Goal: Task Accomplishment & Management: Manage account settings

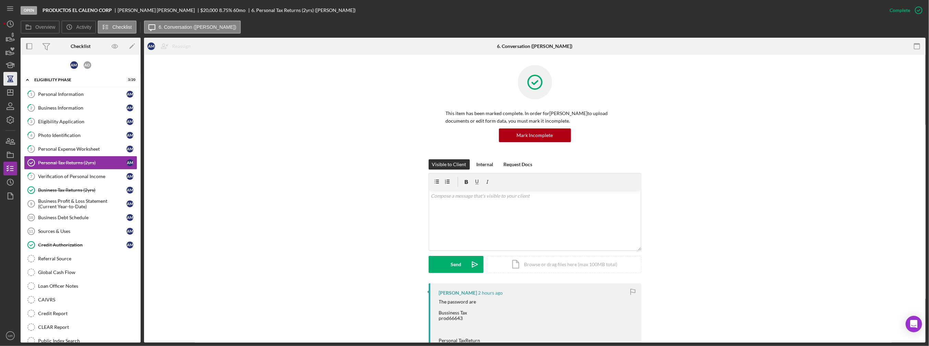
scroll to position [34, 0]
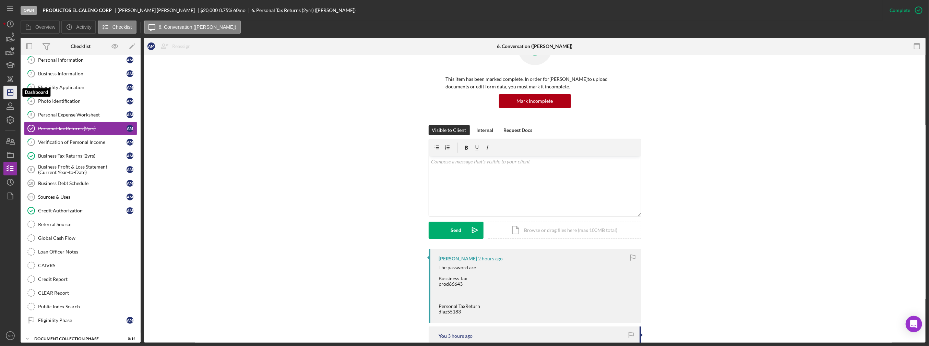
click at [8, 91] on polygon "button" at bounding box center [10, 92] width 5 height 5
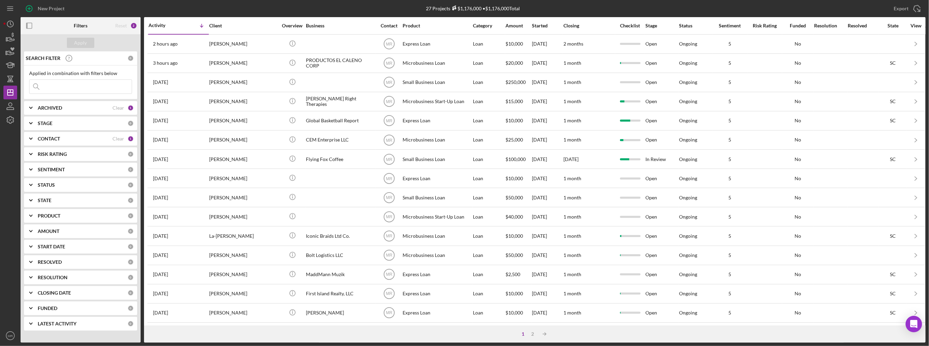
click at [56, 111] on div "ARCHIVED Clear 1" at bounding box center [86, 108] width 96 height 14
click at [38, 186] on icon "Icon/Expander" at bounding box center [30, 183] width 17 height 17
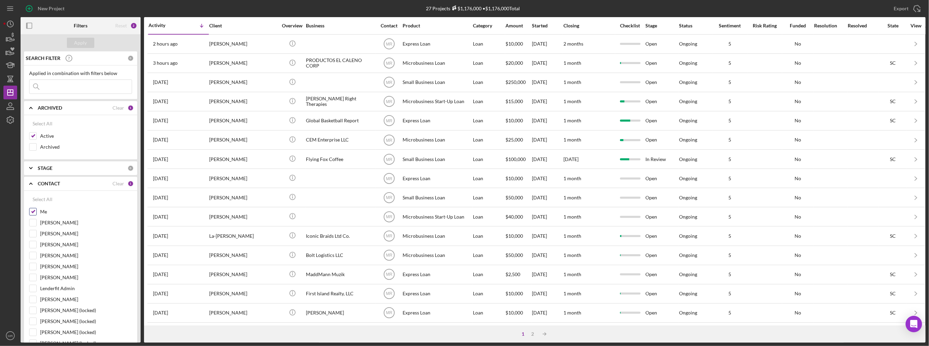
click at [39, 209] on div "Me" at bounding box center [80, 213] width 103 height 11
click at [28, 208] on div "Select All Me [PERSON_NAME] [PERSON_NAME] [PERSON_NAME] [PERSON_NAME] [PERSON_N…" at bounding box center [80, 312] width 113 height 242
click at [30, 209] on input "Me" at bounding box center [32, 211] width 7 height 7
click at [83, 47] on div "Apply" at bounding box center [80, 43] width 13 height 10
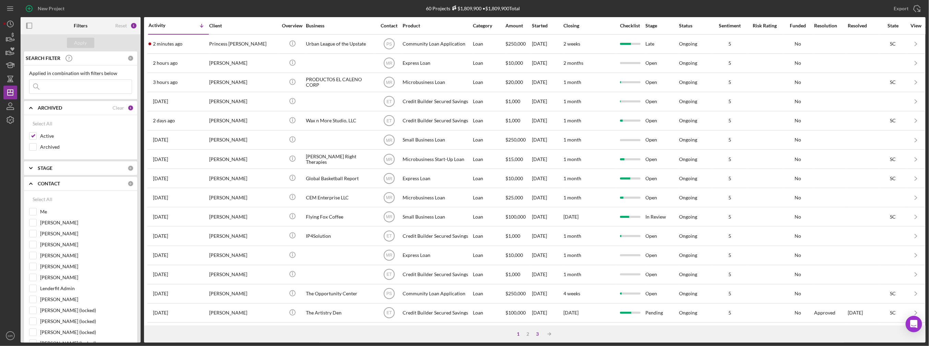
click at [537, 332] on div "3" at bounding box center [538, 334] width 10 height 5
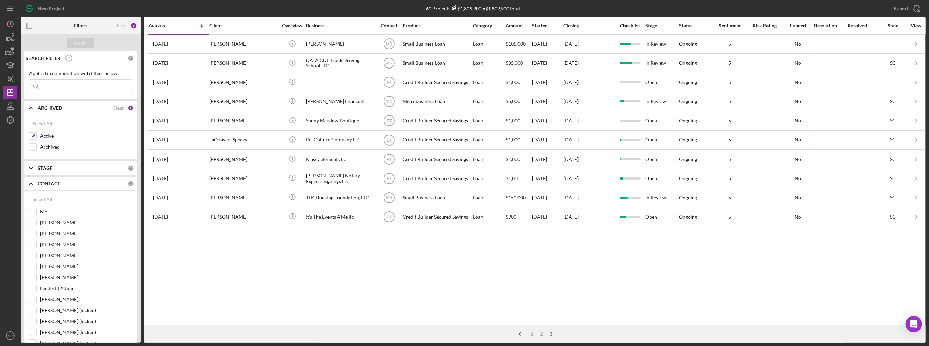
click at [519, 328] on icon "Icon/Table Sort Arrow" at bounding box center [521, 334] width 14 height 14
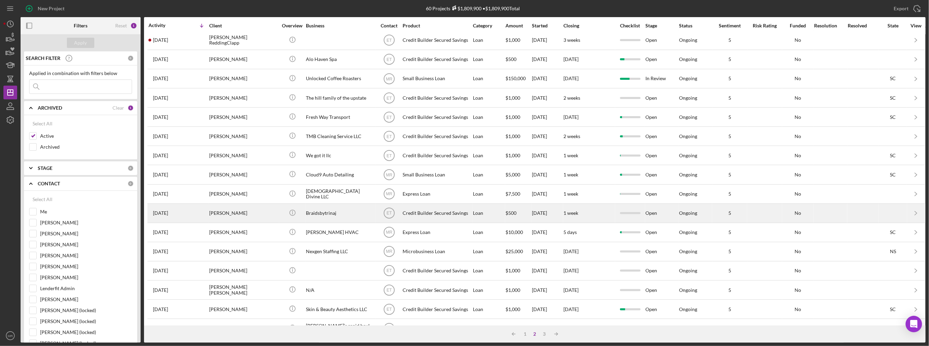
scroll to position [193, 0]
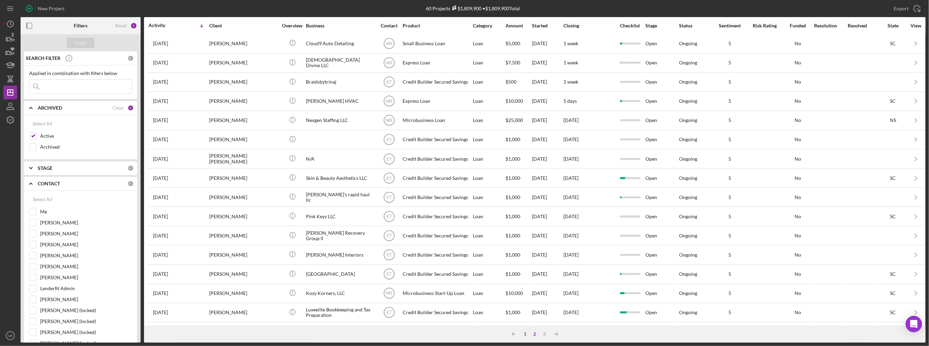
click at [526, 333] on div "1" at bounding box center [525, 334] width 10 height 5
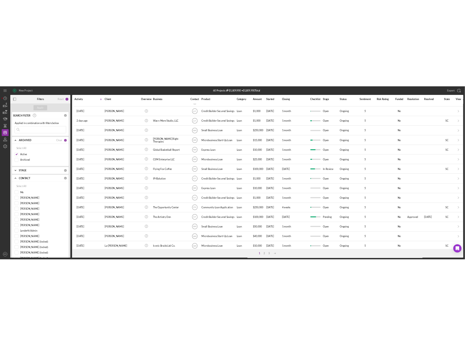
scroll to position [0, 0]
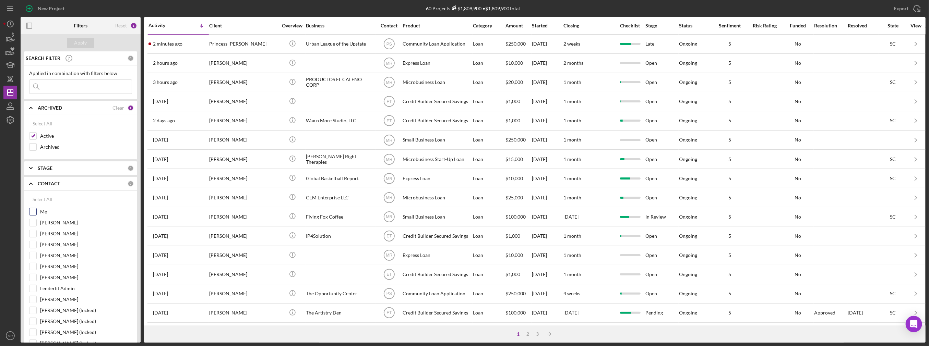
click at [43, 213] on label "Me" at bounding box center [86, 211] width 92 height 7
click at [36, 213] on input "Me" at bounding box center [32, 211] width 7 height 7
checkbox input "true"
click at [84, 38] on div "Apply" at bounding box center [80, 43] width 13 height 10
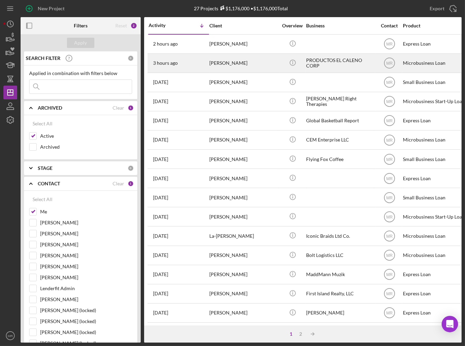
click at [240, 62] on div "[PERSON_NAME]" at bounding box center [243, 63] width 69 height 18
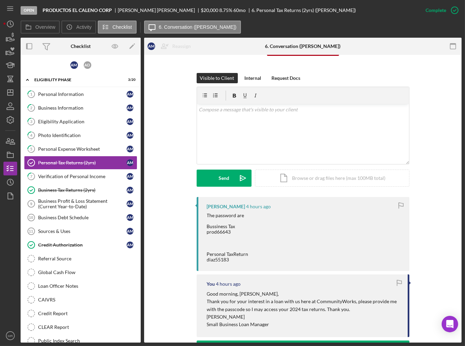
scroll to position [103, 0]
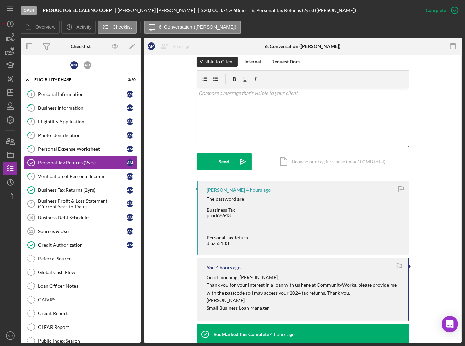
click at [215, 243] on div "The password are Bussiness Tax prod66643 Personal TaxReturn diaz55183" at bounding box center [227, 221] width 41 height 50
click at [215, 242] on div "The password are Bussiness Tax prod66643 Personal TaxReturn diaz55183" at bounding box center [227, 221] width 41 height 50
click at [219, 242] on div "The password are Bussiness Tax prod66643 Personal TaxReturn diaz55183" at bounding box center [227, 221] width 41 height 50
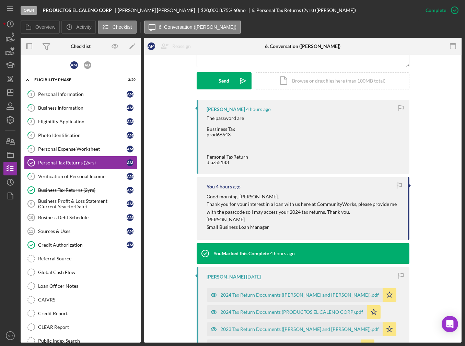
scroll to position [206, 0]
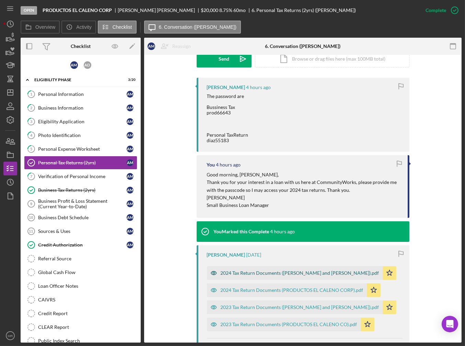
click at [272, 274] on div "2024 Tax Return Documents ([PERSON_NAME] and [PERSON_NAME]).pdf" at bounding box center [299, 273] width 158 height 5
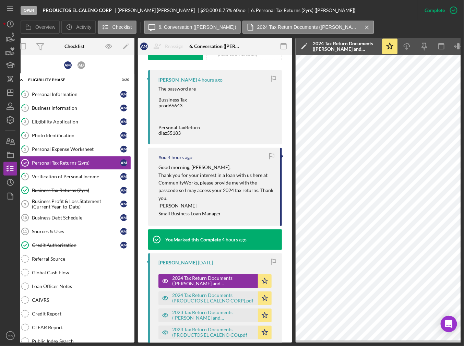
scroll to position [0, 9]
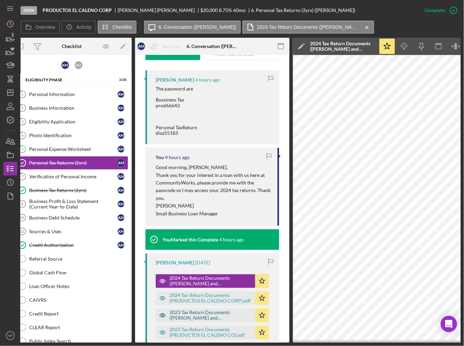
click at [208, 317] on div "2023 Tax Return Documents ([PERSON_NAME] and [PERSON_NAME]).pdf" at bounding box center [210, 315] width 82 height 11
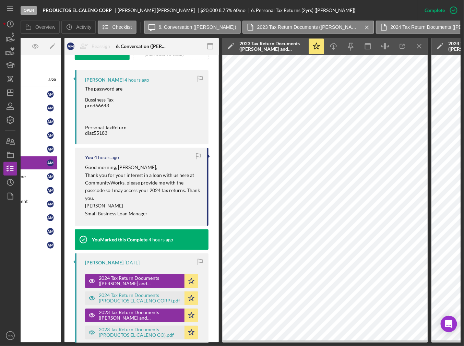
scroll to position [0, 85]
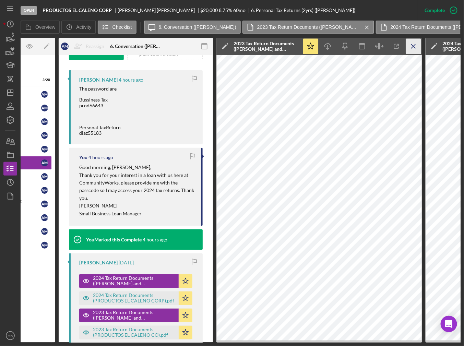
click at [416, 45] on icon "Icon/Menu Close" at bounding box center [413, 46] width 15 height 15
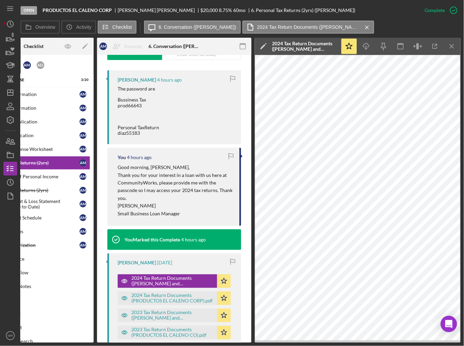
scroll to position [0, 47]
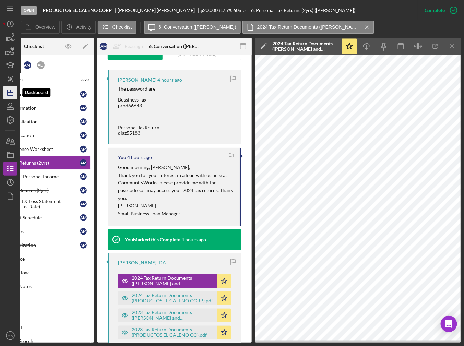
click at [10, 90] on line "button" at bounding box center [10, 91] width 0 height 3
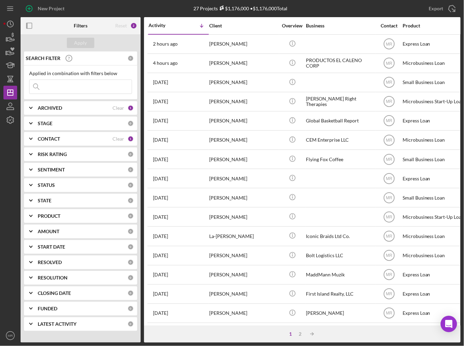
click at [44, 136] on b "CONTACT" at bounding box center [49, 138] width 22 height 5
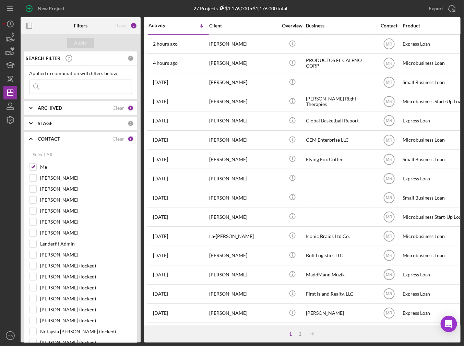
click at [47, 134] on div "CONTACT Clear 1" at bounding box center [86, 139] width 96 height 14
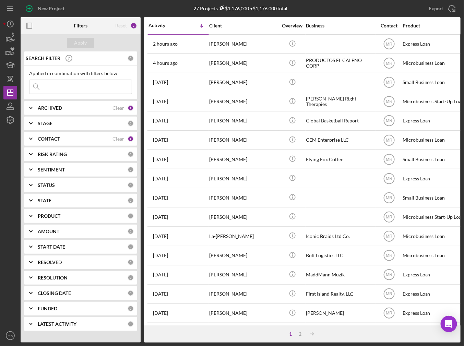
click at [49, 105] on b "ARCHIVED" at bounding box center [50, 107] width 24 height 5
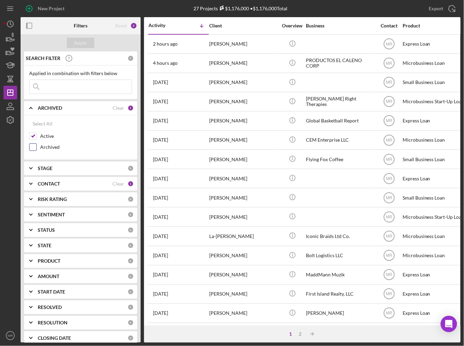
click at [39, 149] on div "Archived" at bounding box center [80, 148] width 103 height 11
click at [42, 142] on div "Active" at bounding box center [80, 137] width 103 height 11
click at [43, 144] on label "Archived" at bounding box center [86, 147] width 92 height 7
click at [36, 144] on input "Archived" at bounding box center [32, 147] width 7 height 7
checkbox input "true"
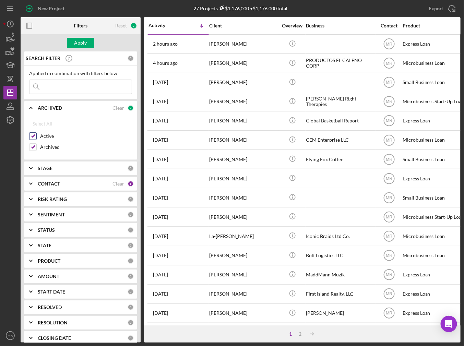
click at [47, 135] on label "Active" at bounding box center [86, 136] width 92 height 7
click at [36, 135] on input "Active" at bounding box center [32, 136] width 7 height 7
checkbox input "false"
click at [82, 40] on div "Apply" at bounding box center [80, 43] width 13 height 10
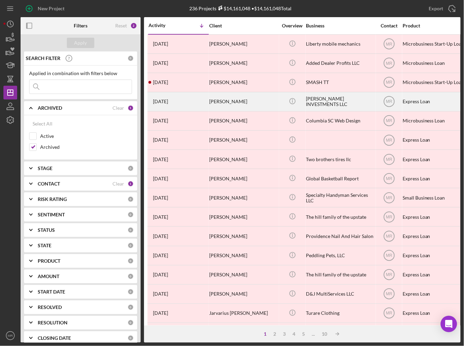
click at [236, 102] on div "[PERSON_NAME]" at bounding box center [243, 102] width 69 height 18
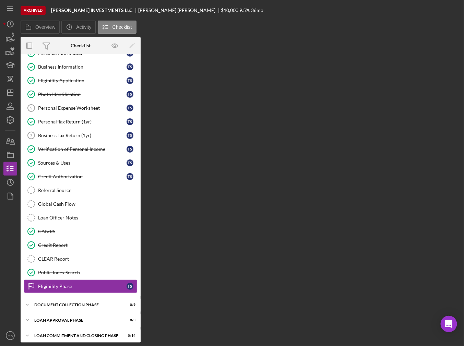
scroll to position [26, 0]
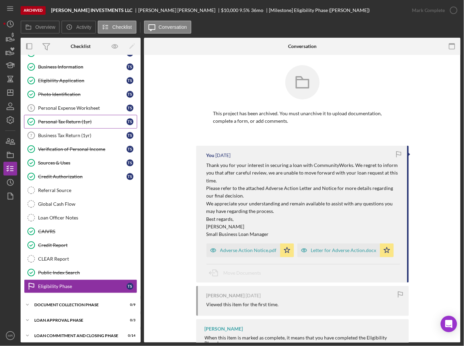
click at [71, 121] on div "Personal Tax Return (1yr)" at bounding box center [82, 121] width 88 height 5
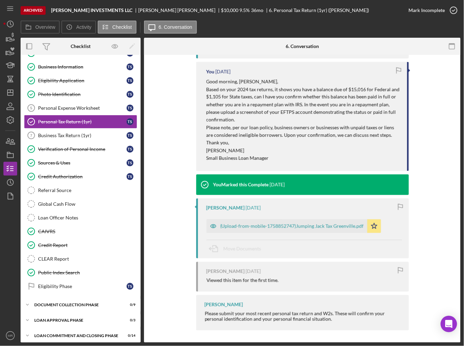
scroll to position [477, 0]
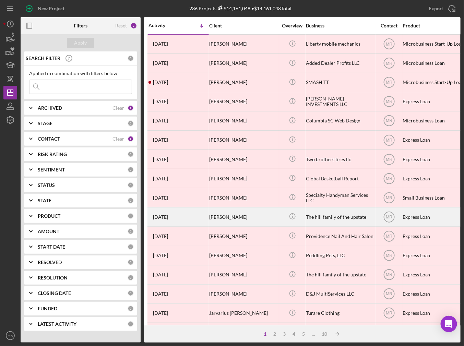
click at [269, 216] on div "[PERSON_NAME]" at bounding box center [243, 217] width 69 height 18
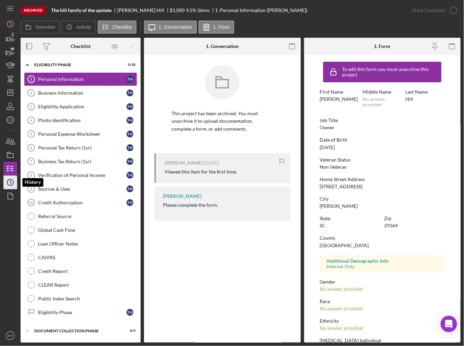
click at [5, 187] on icon "Icon/History" at bounding box center [10, 182] width 17 height 17
click at [63, 135] on div "Personal Expense Worksheet" at bounding box center [82, 133] width 88 height 5
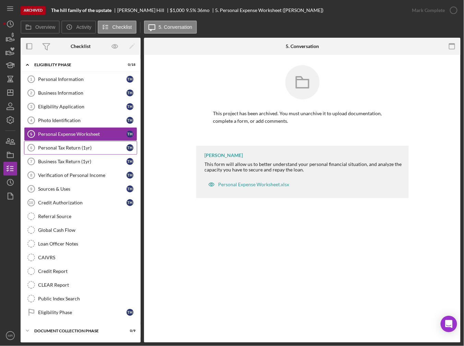
click at [55, 146] on div "Personal Tax Return (1yr)" at bounding box center [82, 147] width 88 height 5
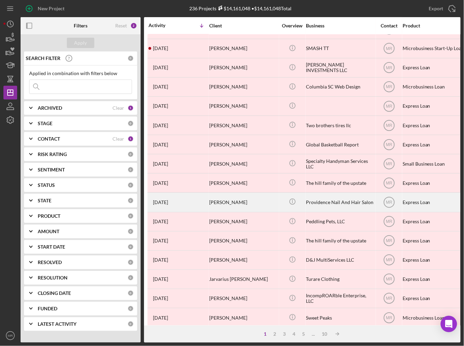
scroll to position [34, 0]
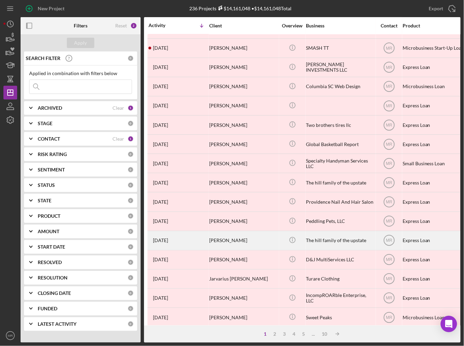
click at [262, 240] on div "[PERSON_NAME]" at bounding box center [243, 240] width 69 height 18
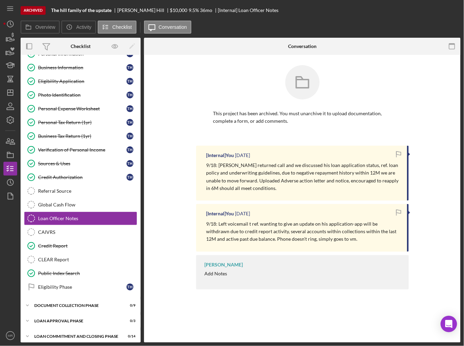
scroll to position [26, 0]
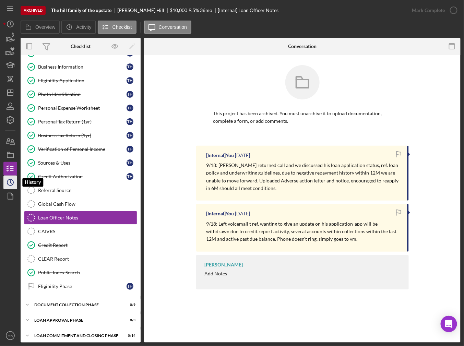
click at [11, 184] on icon "Icon/History" at bounding box center [10, 182] width 17 height 17
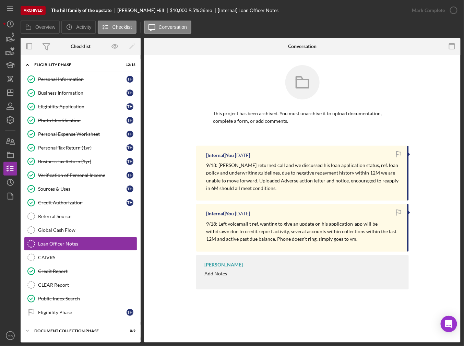
scroll to position [27, 0]
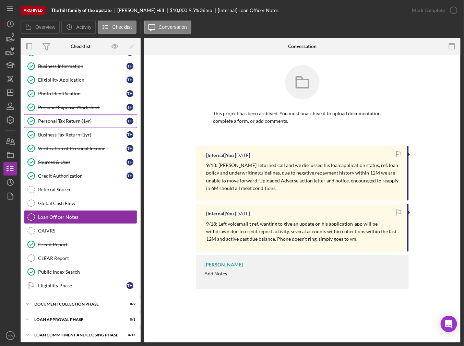
click at [67, 115] on link "Personal Tax Return (1yr) Personal Tax Return (1yr) T H" at bounding box center [80, 121] width 113 height 14
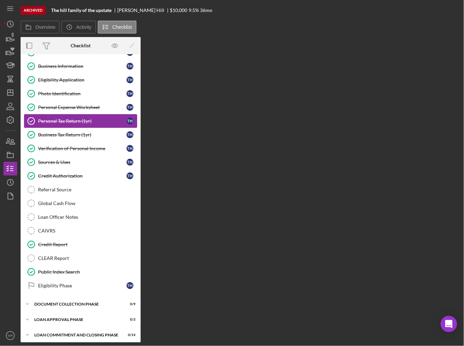
scroll to position [27, 0]
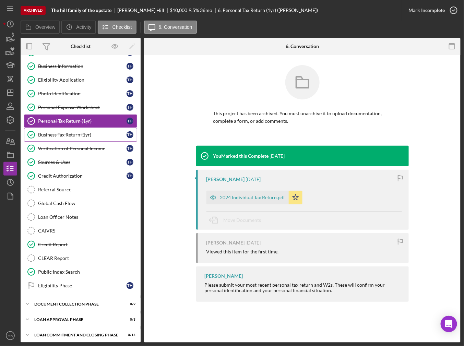
click at [61, 132] on div "Business Tax Return (1yr)" at bounding box center [82, 134] width 88 height 5
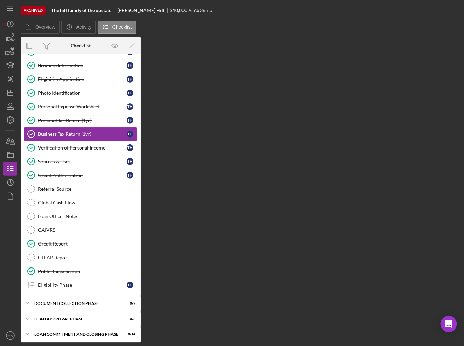
scroll to position [27, 0]
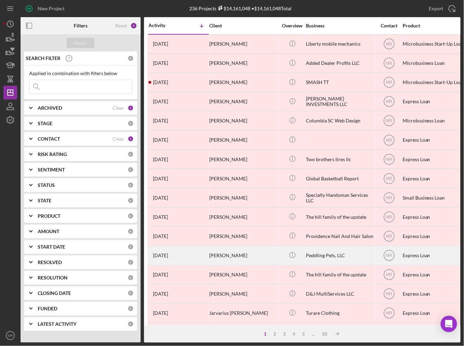
click at [242, 256] on div "[PERSON_NAME]" at bounding box center [243, 256] width 69 height 18
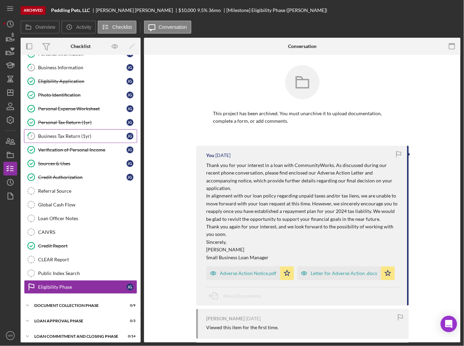
scroll to position [26, 0]
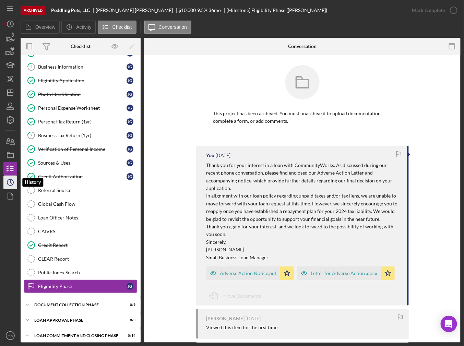
click at [10, 183] on icon "Icon/History" at bounding box center [10, 182] width 17 height 17
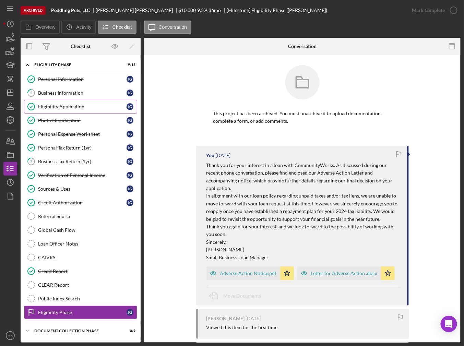
scroll to position [27, 0]
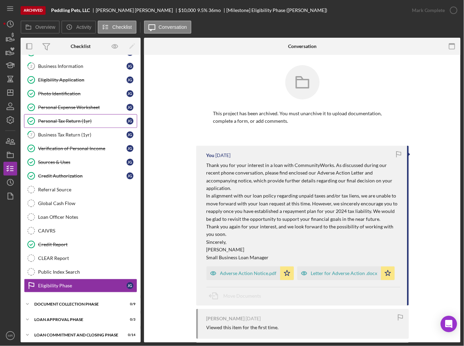
click at [67, 118] on div "Personal Tax Return (1yr)" at bounding box center [82, 120] width 88 height 5
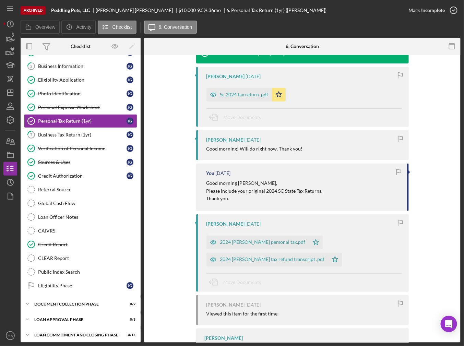
scroll to position [137, 0]
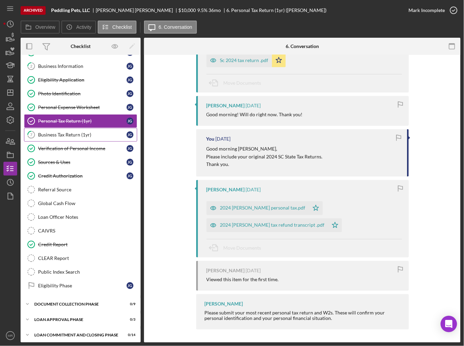
click at [75, 133] on div "Business Tax Return (1yr)" at bounding box center [82, 134] width 88 height 5
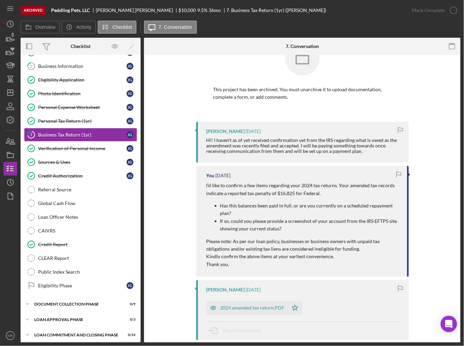
scroll to position [34, 0]
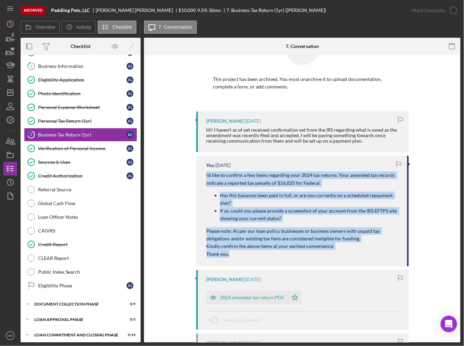
drag, startPoint x: 203, startPoint y: 172, endPoint x: 252, endPoint y: 254, distance: 95.0
click at [252, 254] on div "You [DATE] I’d like to confirm a few items regarding your 2024 tax returns. You…" at bounding box center [302, 211] width 213 height 111
copy div "I’d like to confirm a few items regarding your 2024 tax returns. Your amended t…"
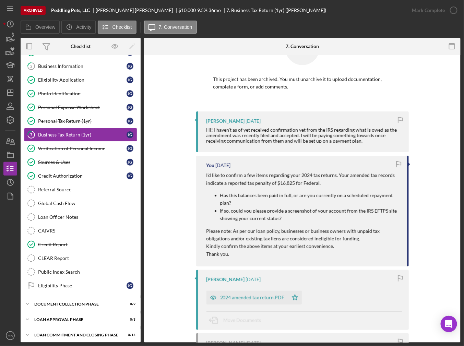
click at [312, 25] on div "Overview Icon/History Activity Checklist Icon/Message 7. Conversation" at bounding box center [241, 28] width 440 height 14
click at [14, 91] on icon "Icon/Dashboard" at bounding box center [10, 92] width 17 height 17
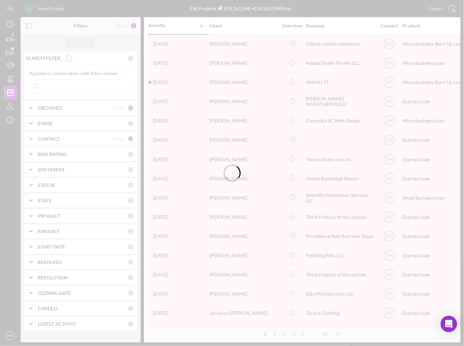
click at [72, 107] on div at bounding box center [232, 173] width 464 height 346
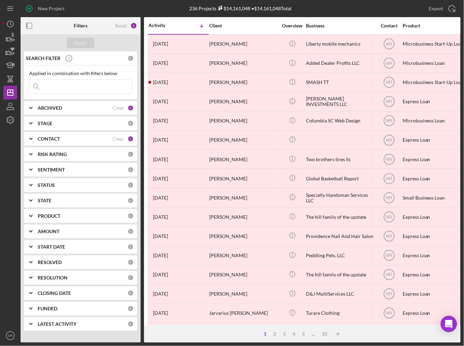
click at [72, 107] on div "ARCHIVED" at bounding box center [75, 107] width 75 height 5
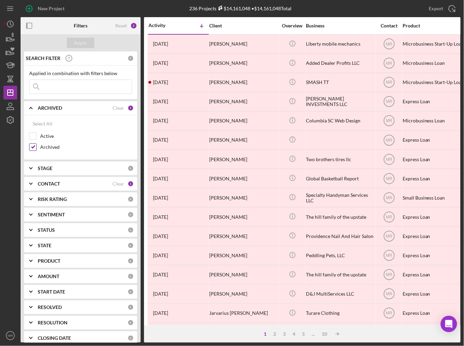
click at [52, 145] on label "Archived" at bounding box center [86, 147] width 92 height 7
click at [36, 145] on input "Archived" at bounding box center [32, 147] width 7 height 7
checkbox input "false"
click at [47, 134] on label "Active" at bounding box center [86, 136] width 92 height 7
click at [36, 134] on input "Active" at bounding box center [32, 136] width 7 height 7
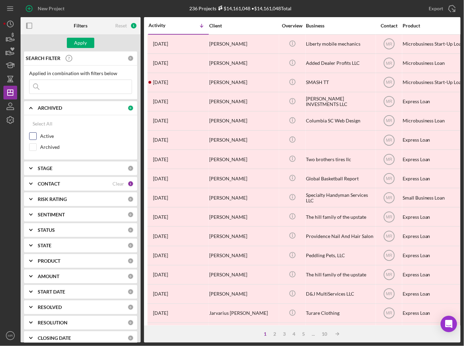
checkbox input "true"
click at [83, 42] on div "Apply" at bounding box center [80, 43] width 13 height 10
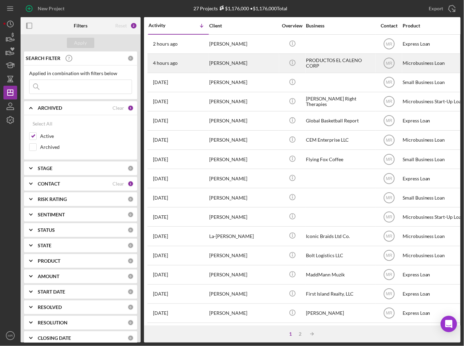
click at [191, 62] on div "4 hours ago [PERSON_NAME]" at bounding box center [178, 63] width 60 height 18
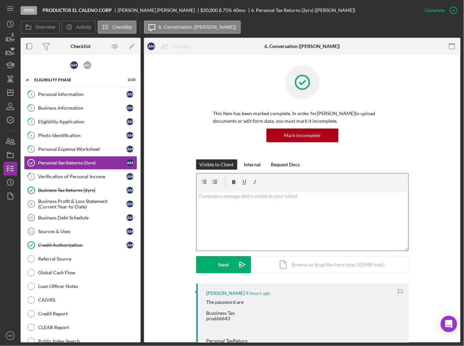
click at [225, 219] on div "v Color teal Color pink Remove color Add row above Add row below Add column bef…" at bounding box center [302, 221] width 212 height 60
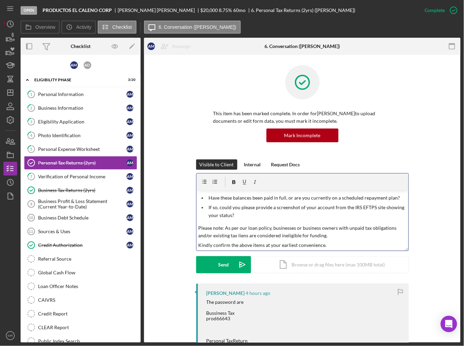
scroll to position [69, 0]
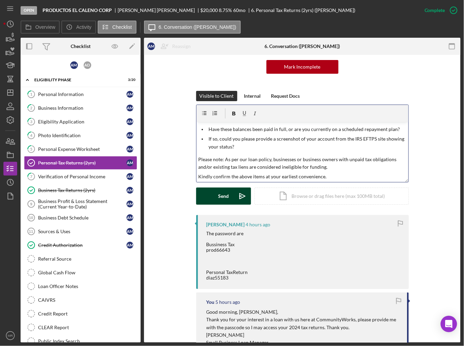
click at [220, 204] on div "Send" at bounding box center [223, 196] width 11 height 17
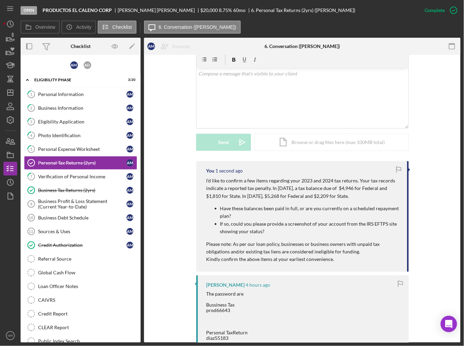
scroll to position [137, 0]
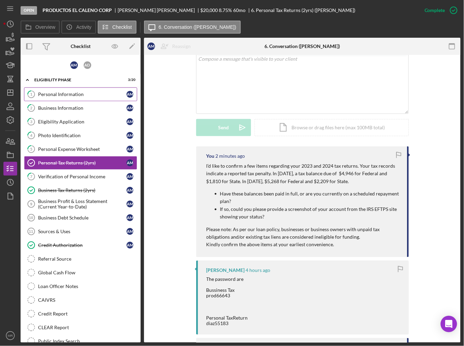
click at [43, 87] on link "1 Personal Information A M" at bounding box center [80, 94] width 113 height 14
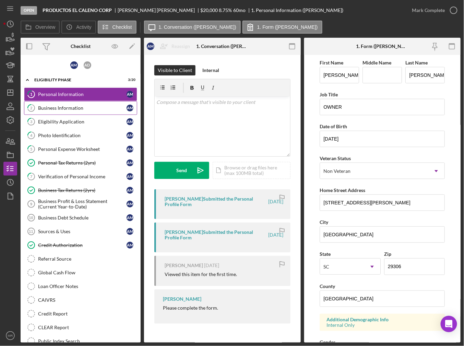
click at [72, 104] on link "2 Business Information A M" at bounding box center [80, 108] width 113 height 14
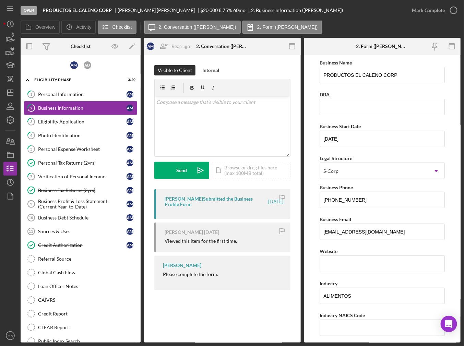
click at [73, 115] on link "3 Eligibility Application A M" at bounding box center [80, 122] width 113 height 14
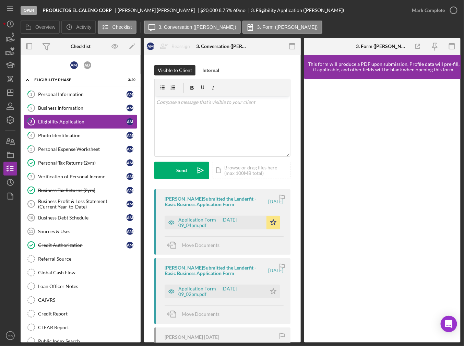
click at [75, 124] on link "3 Eligibility Application A M" at bounding box center [80, 122] width 113 height 14
click at [85, 137] on link "4 Photo Identification A M" at bounding box center [80, 136] width 113 height 14
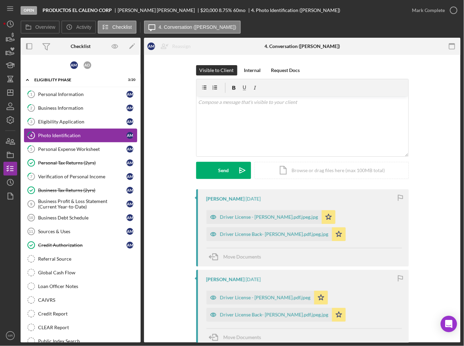
click at [86, 139] on link "4 Photo Identification A M" at bounding box center [80, 136] width 113 height 14
click at [86, 146] on div "Personal Expense Worksheet" at bounding box center [82, 148] width 88 height 5
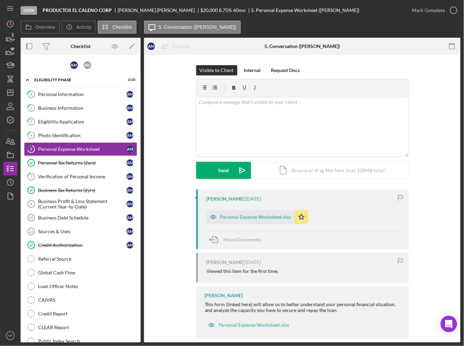
click at [274, 222] on div "Personal Expense Worksheet.xlsx" at bounding box center [250, 217] width 88 height 14
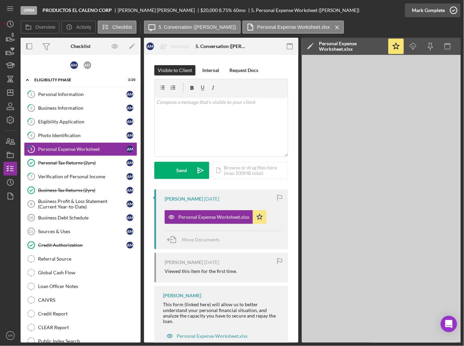
click at [449, 16] on icon "button" at bounding box center [453, 10] width 17 height 17
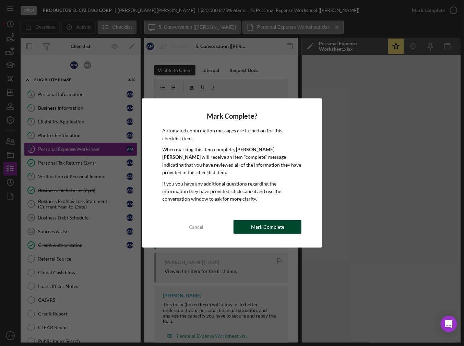
click at [246, 224] on button "Mark Complete" at bounding box center [268, 227] width 68 height 14
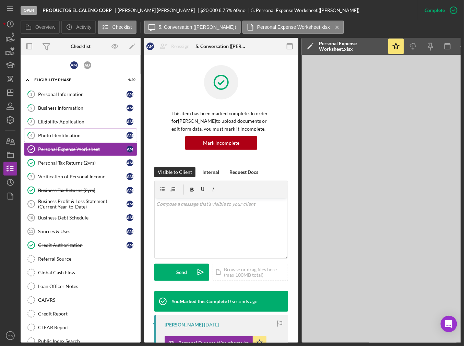
click at [99, 136] on div "Photo Identification" at bounding box center [82, 135] width 88 height 5
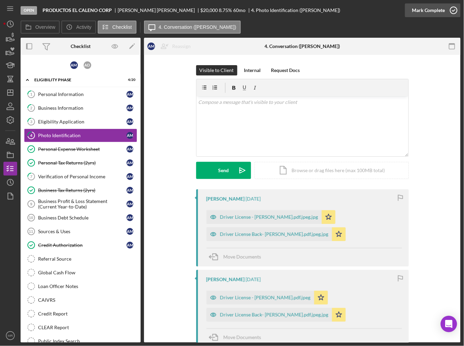
click at [430, 16] on div "Mark Complete" at bounding box center [428, 10] width 33 height 14
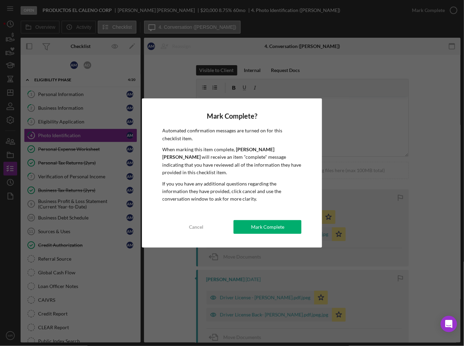
drag, startPoint x: 264, startPoint y: 224, endPoint x: 254, endPoint y: 222, distance: 10.5
click at [264, 224] on div "Mark Complete" at bounding box center [267, 227] width 33 height 14
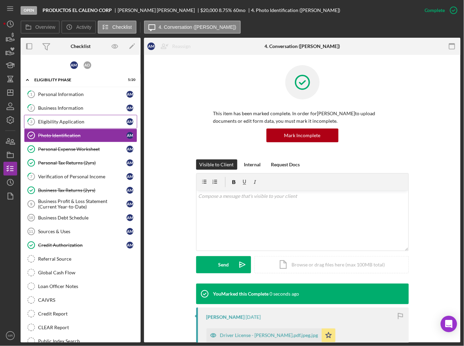
click at [85, 117] on link "3 Eligibility Application A M" at bounding box center [80, 122] width 113 height 14
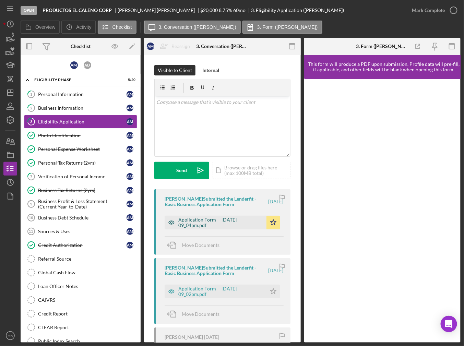
click at [229, 215] on div "Application Form -- [DATE] 09_04pm.pdf Icon/Star" at bounding box center [224, 220] width 119 height 17
click at [229, 219] on div "Application Form -- [DATE] 09_04pm.pdf" at bounding box center [220, 222] width 85 height 11
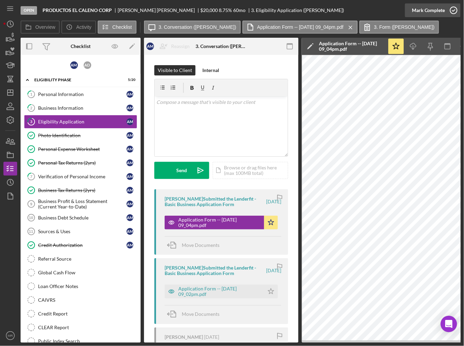
click at [441, 14] on div "Mark Complete" at bounding box center [428, 10] width 33 height 14
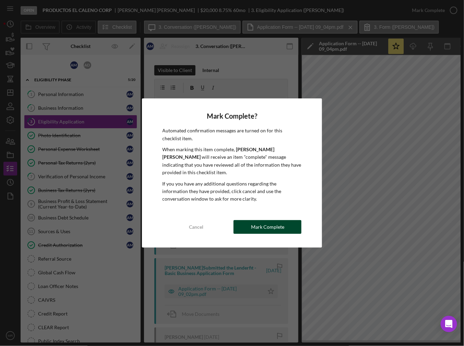
click at [250, 227] on button "Mark Complete" at bounding box center [268, 227] width 68 height 14
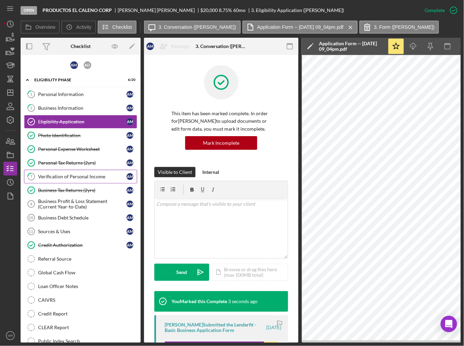
click at [92, 171] on link "7 Verification of Personal Income A M" at bounding box center [80, 177] width 113 height 14
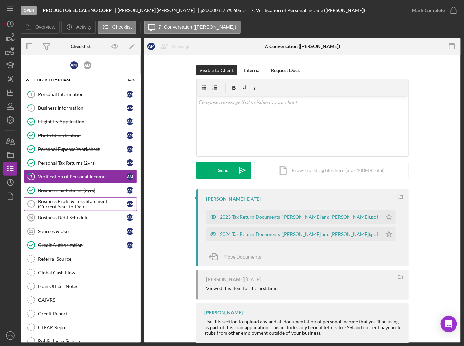
click at [95, 204] on div "Business Profit & Loss Statement (Current Year-to-Date)" at bounding box center [82, 204] width 88 height 11
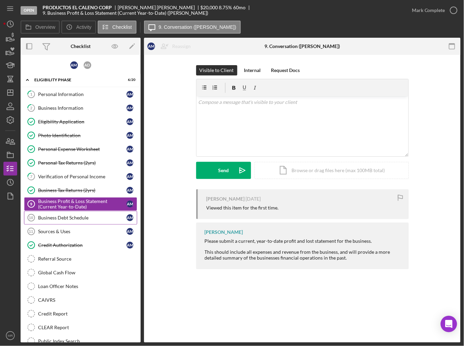
click at [93, 215] on div "Business Debt Schedule" at bounding box center [82, 217] width 88 height 5
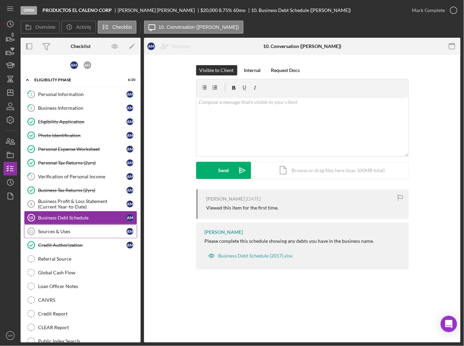
click at [98, 234] on link "Sources & Uses 11 Sources & Uses A M" at bounding box center [80, 232] width 113 height 14
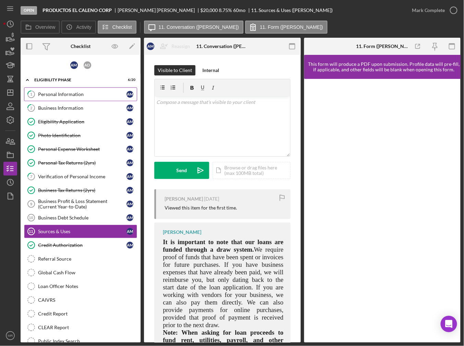
click at [79, 97] on link "1 Personal Information A M" at bounding box center [80, 94] width 113 height 14
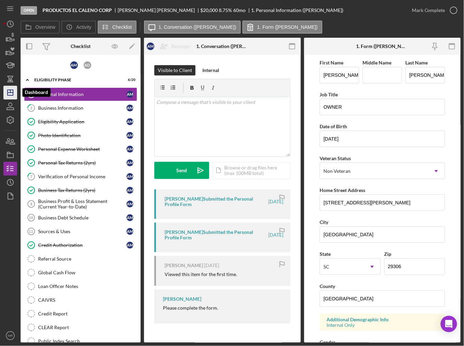
click at [9, 94] on icon "Icon/Dashboard" at bounding box center [10, 92] width 17 height 17
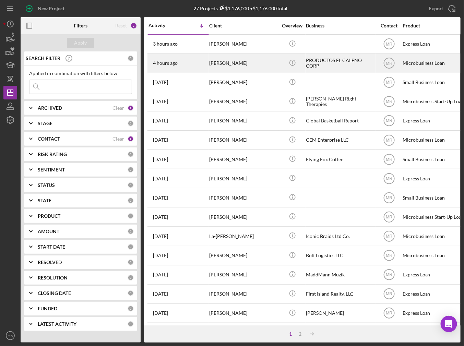
click at [183, 65] on div "4 hours ago [PERSON_NAME]" at bounding box center [178, 63] width 60 height 18
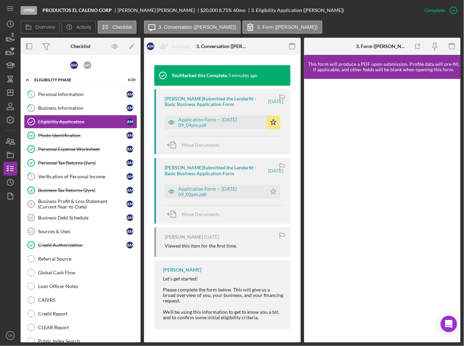
scroll to position [233, 0]
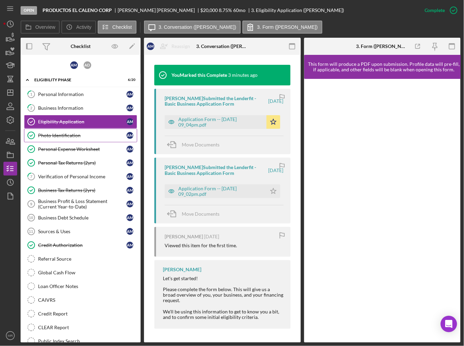
click at [69, 133] on div "Photo Identification" at bounding box center [82, 135] width 88 height 5
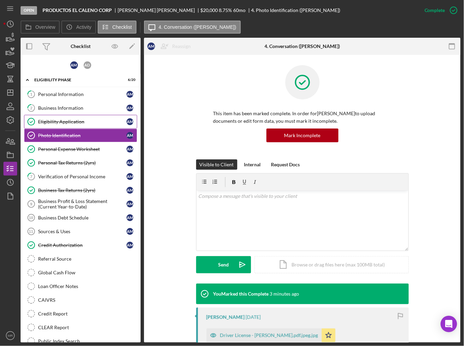
click at [71, 120] on div "Eligibility Application" at bounding box center [82, 121] width 88 height 5
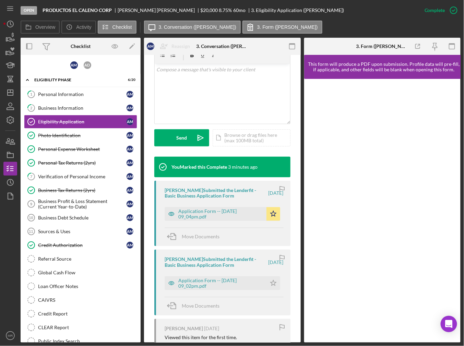
scroll to position [137, 0]
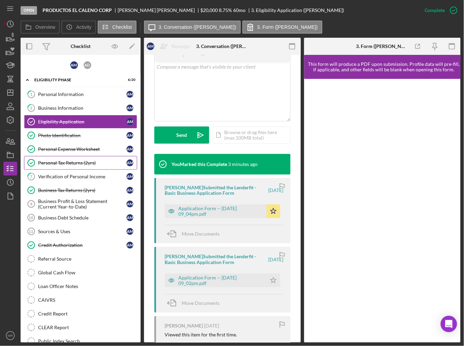
click at [85, 162] on div "Personal Tax Returns (2yrs)" at bounding box center [82, 162] width 88 height 5
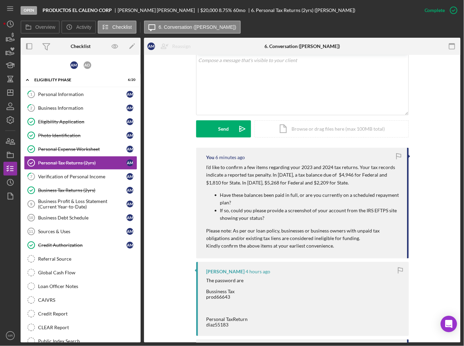
scroll to position [137, 0]
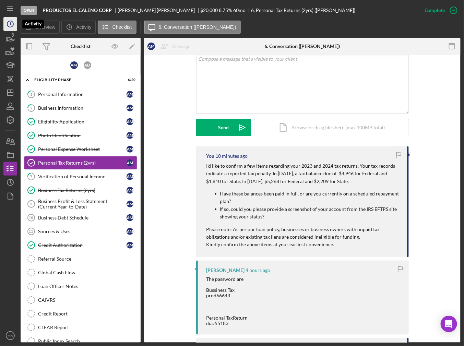
click at [4, 17] on icon "Icon/History" at bounding box center [10, 23] width 17 height 17
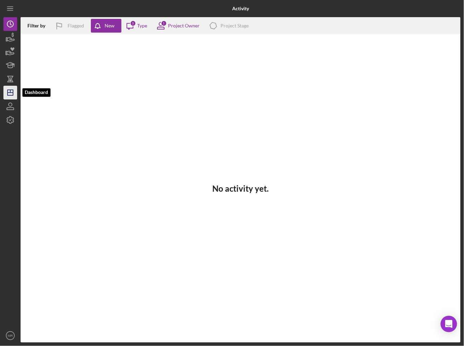
click at [5, 97] on icon "Icon/Dashboard" at bounding box center [10, 92] width 17 height 17
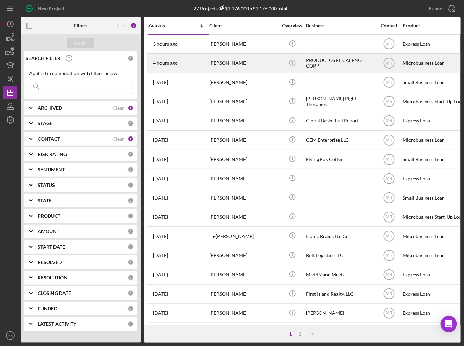
click at [218, 57] on div "[PERSON_NAME]" at bounding box center [243, 63] width 69 height 18
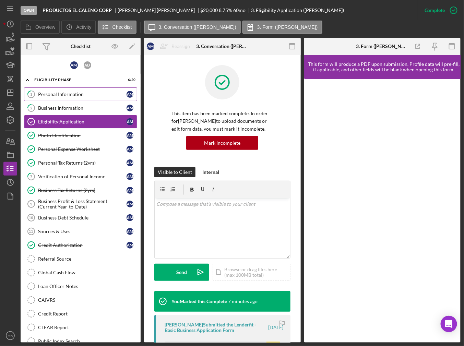
click at [83, 94] on div "Personal Information" at bounding box center [82, 94] width 88 height 5
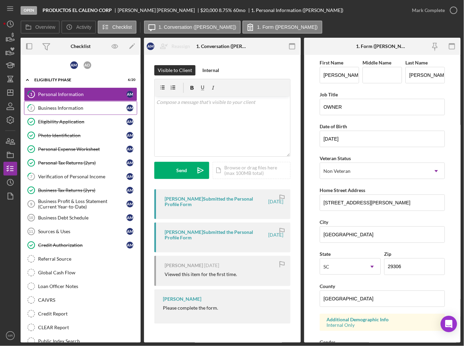
click at [83, 110] on link "2 Business Information A M" at bounding box center [80, 108] width 113 height 14
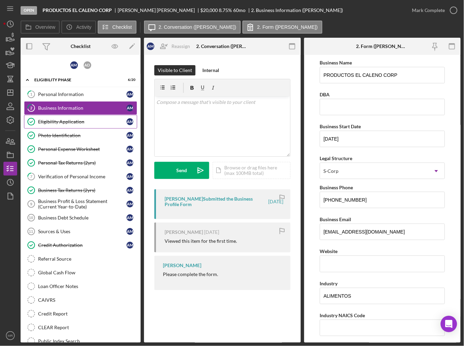
click at [79, 124] on link "Eligibility Application Eligibility Application A M" at bounding box center [80, 122] width 113 height 14
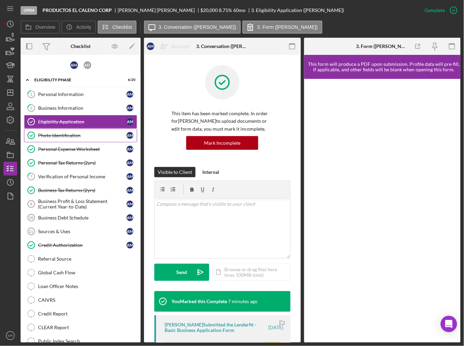
click at [73, 136] on div "Photo Identification" at bounding box center [82, 135] width 88 height 5
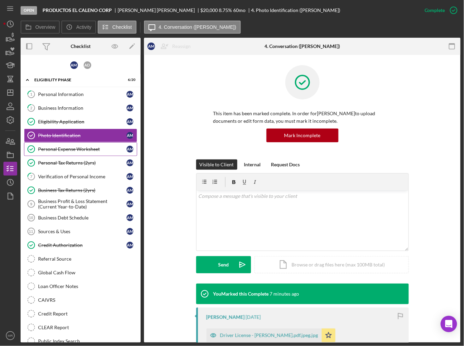
click at [73, 144] on link "Personal Expense Worksheet Personal Expense Worksheet A M" at bounding box center [80, 149] width 113 height 14
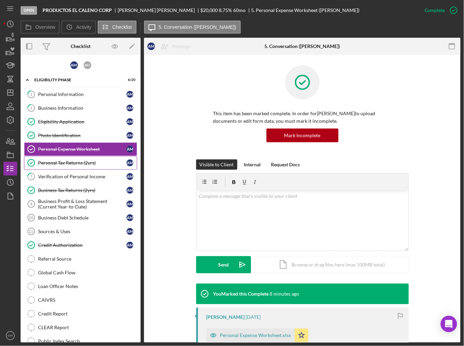
click at [78, 160] on div "Personal Tax Returns (2yrs)" at bounding box center [82, 162] width 88 height 5
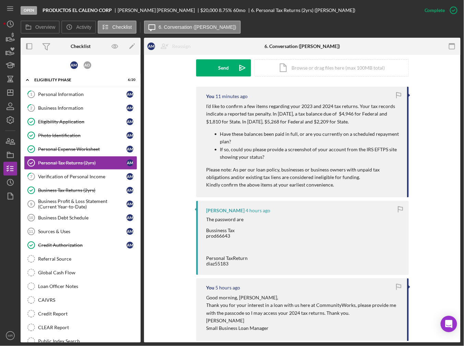
scroll to position [179, 0]
